Goal: Check status: Check status

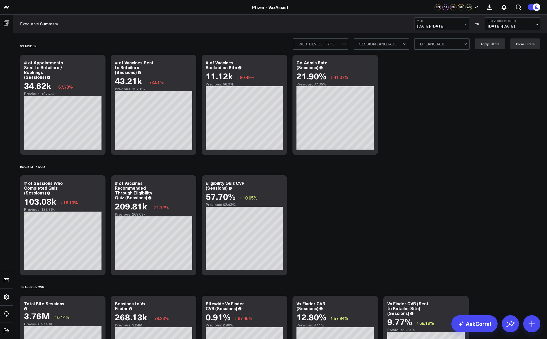
click at [456, 21] on b "YTD" at bounding box center [442, 20] width 50 height 3
click at [432, 48] on link "Last 7 Days" at bounding box center [442, 46] width 55 height 10
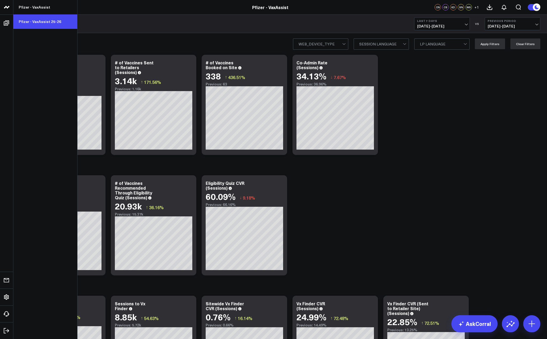
click at [46, 20] on link "Pfizer - VaxAssist 25-26" at bounding box center [45, 21] width 64 height 14
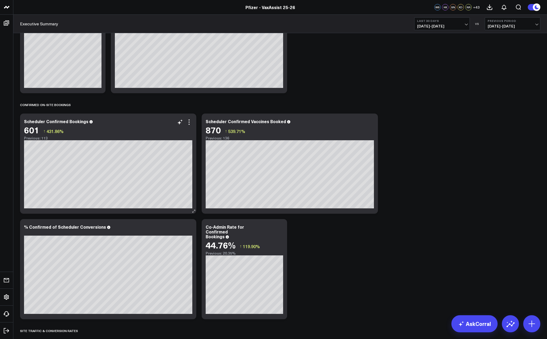
scroll to position [428, 0]
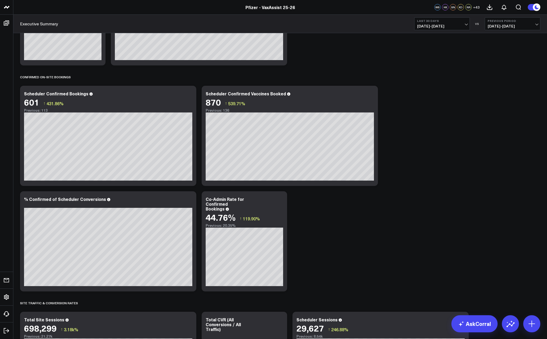
click at [450, 22] on b "Last 30 Days" at bounding box center [442, 20] width 50 height 3
click at [432, 44] on link "Last 7 Days" at bounding box center [442, 46] width 55 height 10
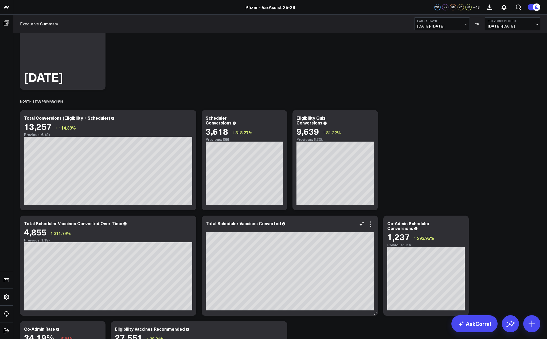
scroll to position [80, 0]
